Goal: Entertainment & Leisure: Consume media (video, audio)

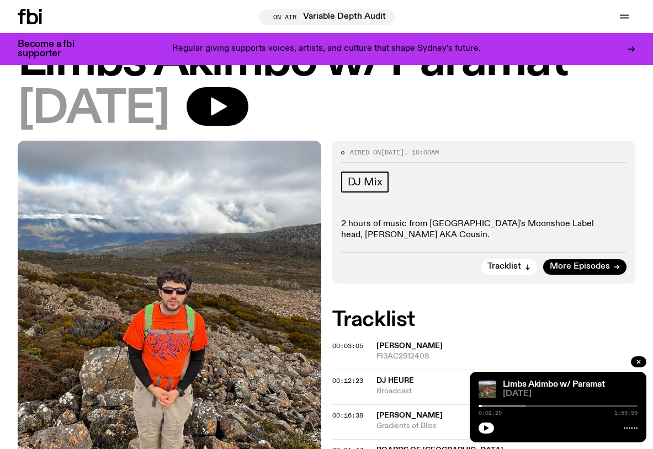
scroll to position [56, 0]
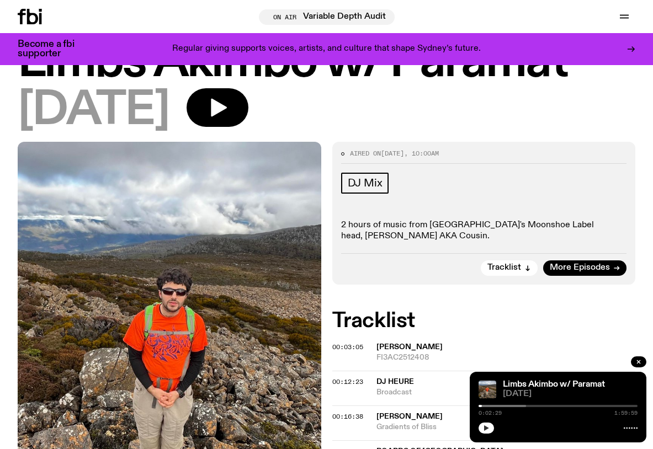
click at [488, 429] on icon "button" at bounding box center [486, 429] width 5 height 6
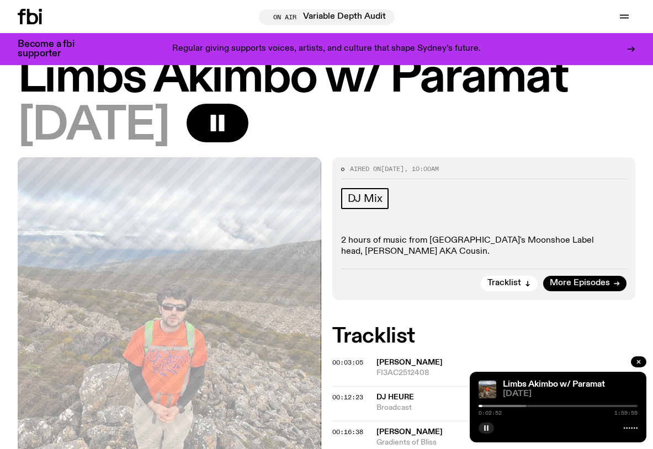
scroll to position [59, 0]
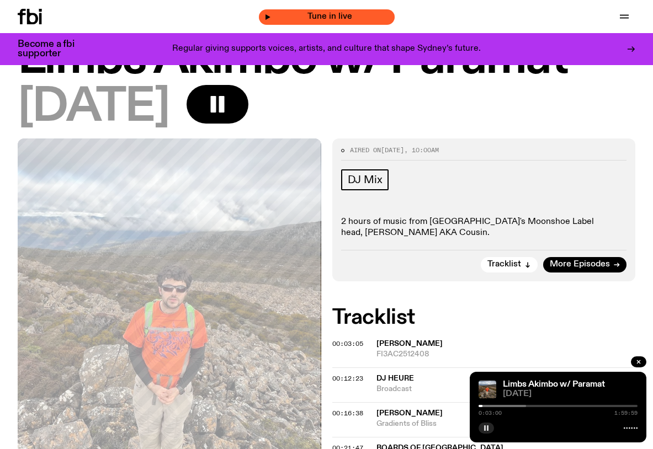
click at [354, 16] on span "Tune in live" at bounding box center [330, 17] width 118 height 8
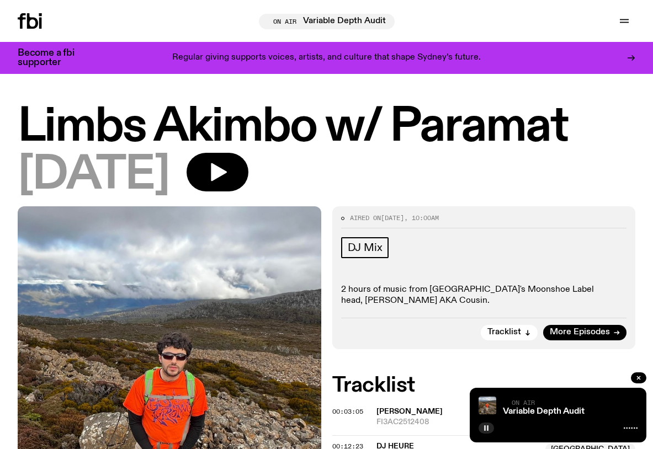
scroll to position [0, 0]
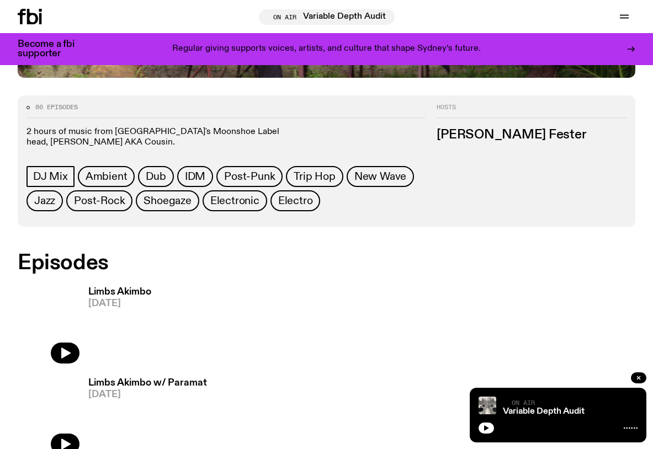
scroll to position [427, 0]
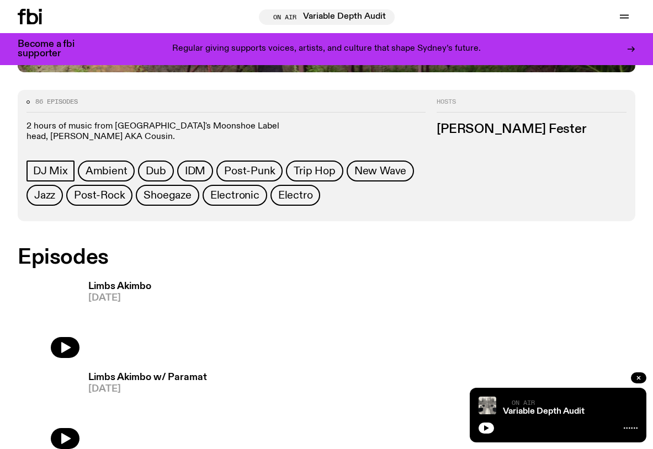
click at [68, 335] on img at bounding box center [49, 318] width 62 height 82
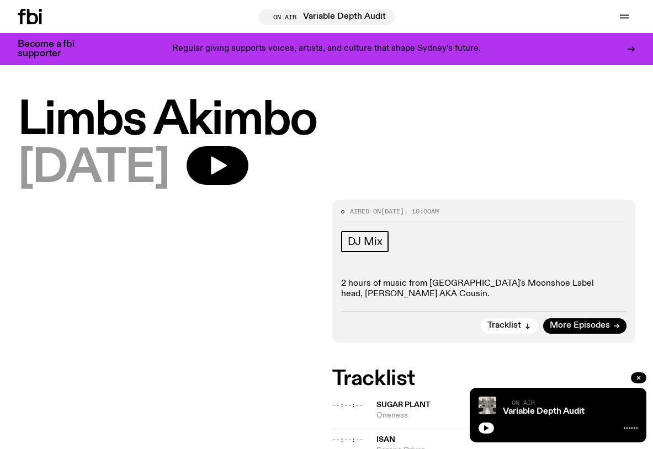
scroll to position [97, 0]
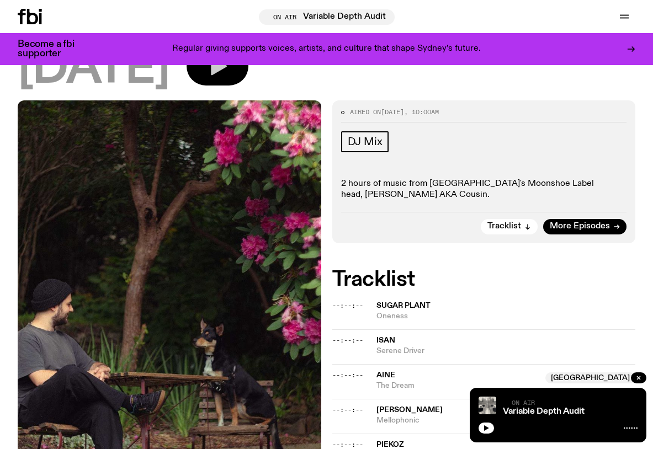
click at [248, 79] on button "button" at bounding box center [218, 66] width 62 height 39
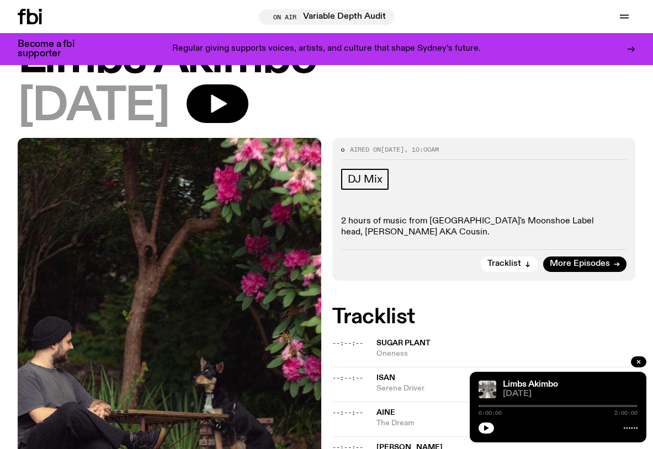
scroll to position [44, 0]
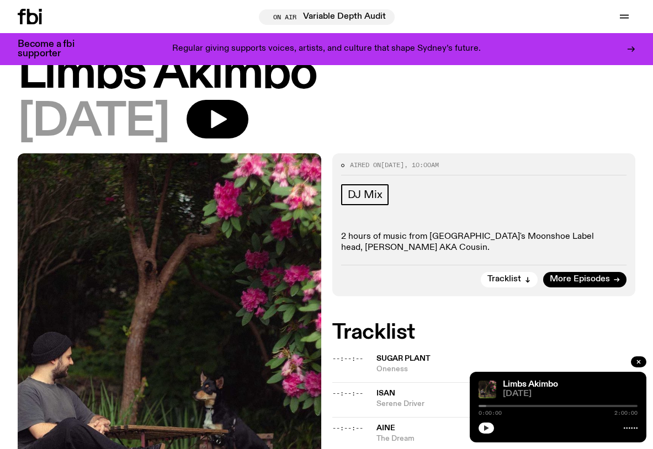
click at [487, 431] on icon "button" at bounding box center [486, 428] width 7 height 7
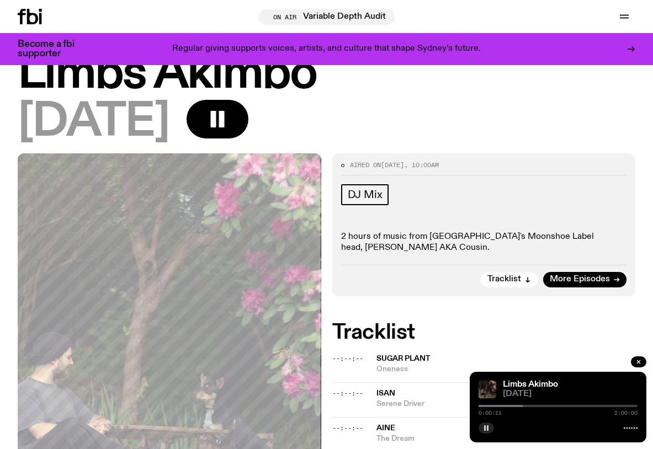
click at [510, 407] on div "0:00:11 2:00:00" at bounding box center [558, 409] width 159 height 13
click at [489, 406] on div at bounding box center [443, 406] width 159 height 2
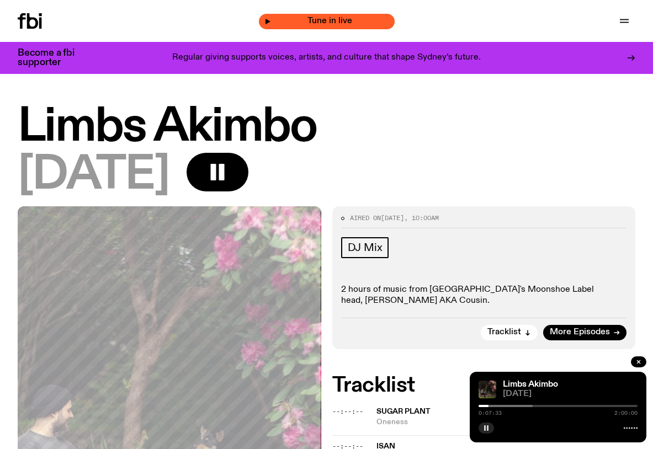
scroll to position [0, 0]
click at [346, 22] on span "Tune in live" at bounding box center [330, 21] width 118 height 8
